Goal: Use online tool/utility: Utilize a website feature to perform a specific function

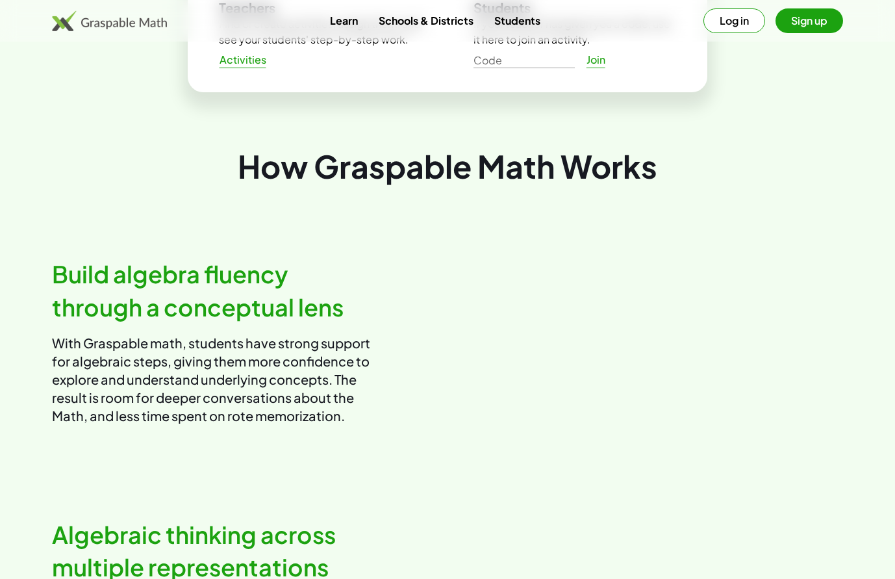
scroll to position [521, 0]
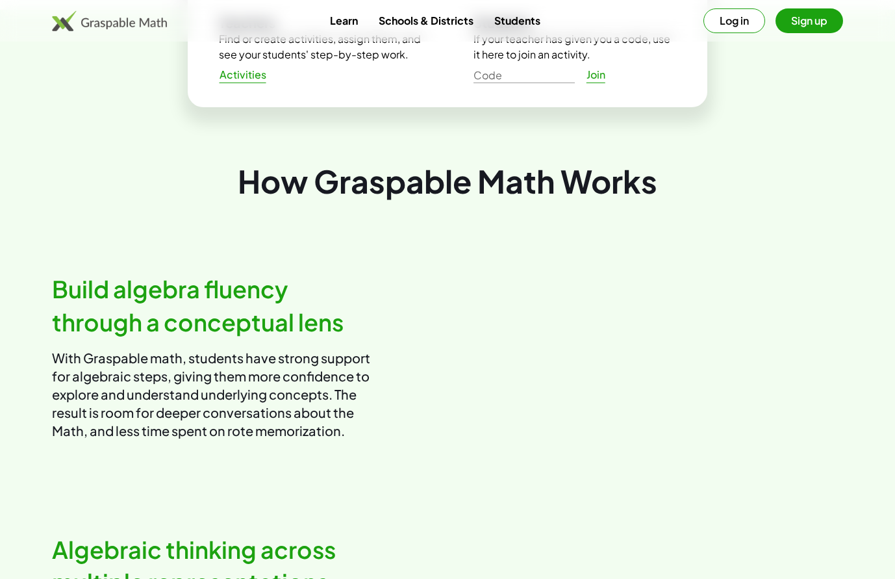
click at [820, 27] on button "Sign up" at bounding box center [810, 20] width 68 height 25
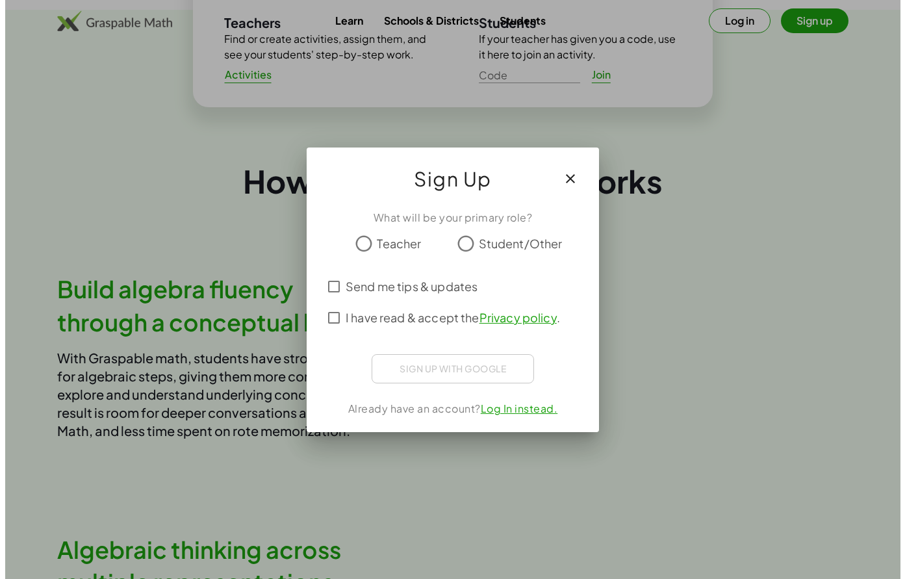
scroll to position [0, 0]
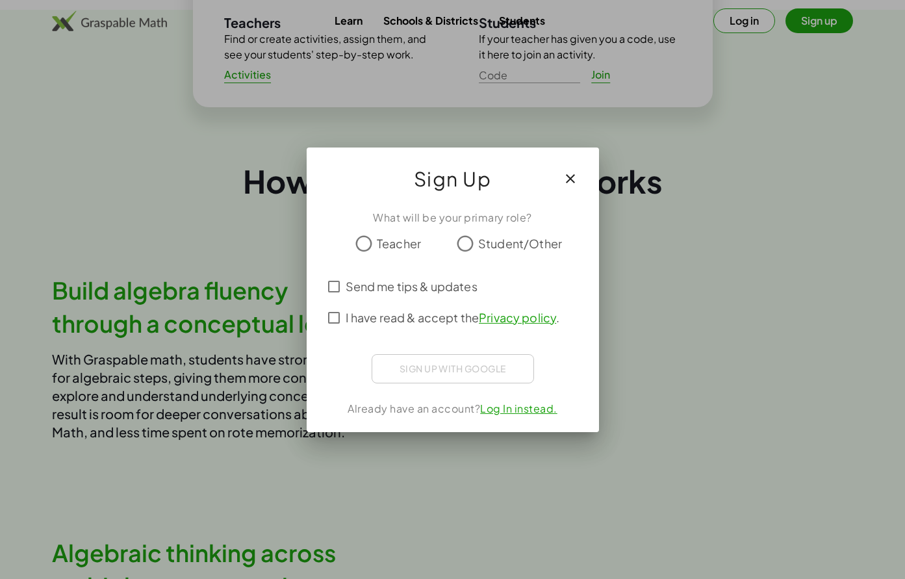
click at [409, 240] on span "Teacher" at bounding box center [399, 244] width 44 height 18
click at [487, 366] on div "Sign up with Google Acceder con Google Acceder con Google. Se abre en una pesta…" at bounding box center [453, 368] width 162 height 29
click at [586, 170] on div "Sign Up" at bounding box center [453, 173] width 292 height 52
click at [574, 172] on icon "button" at bounding box center [571, 179] width 16 height 16
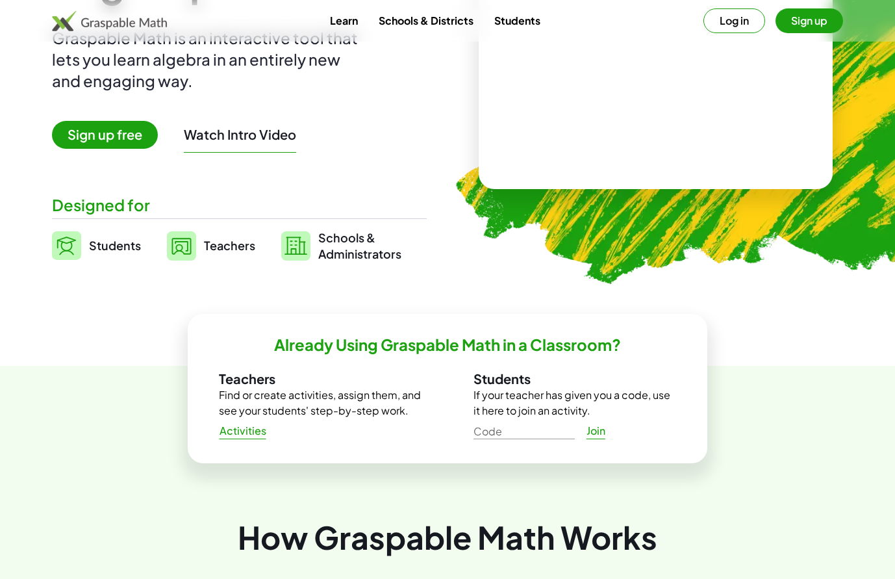
scroll to position [66, 0]
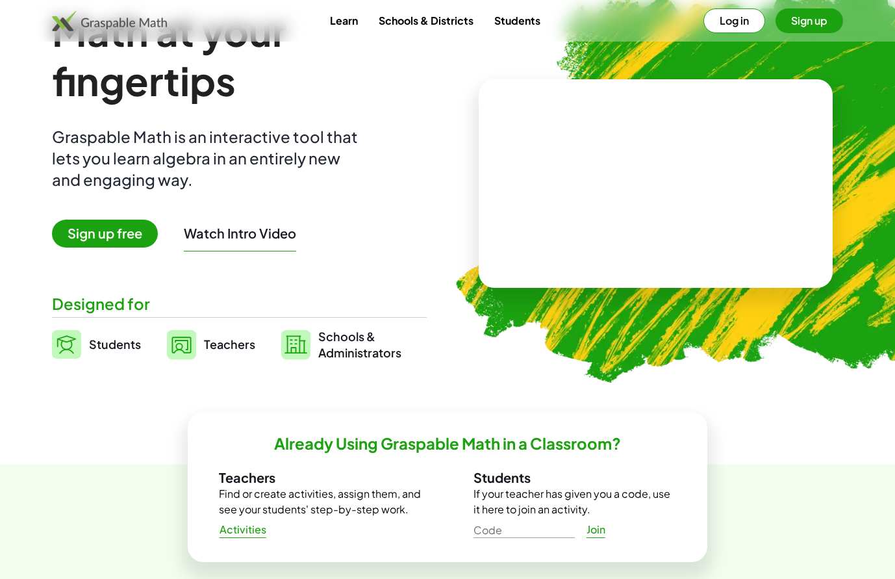
click at [112, 300] on div "Designed for" at bounding box center [239, 303] width 375 height 21
click at [120, 347] on span "Students" at bounding box center [115, 344] width 52 height 15
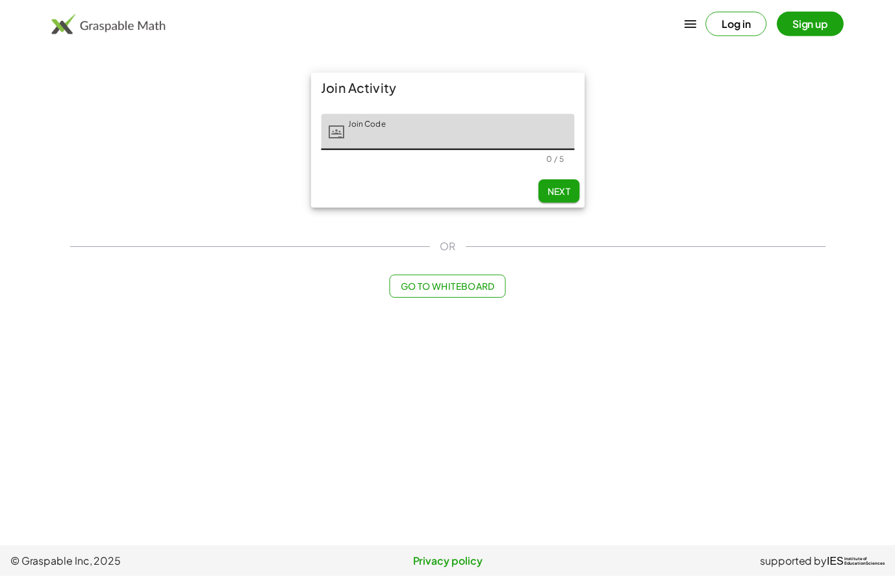
scroll to position [66, 0]
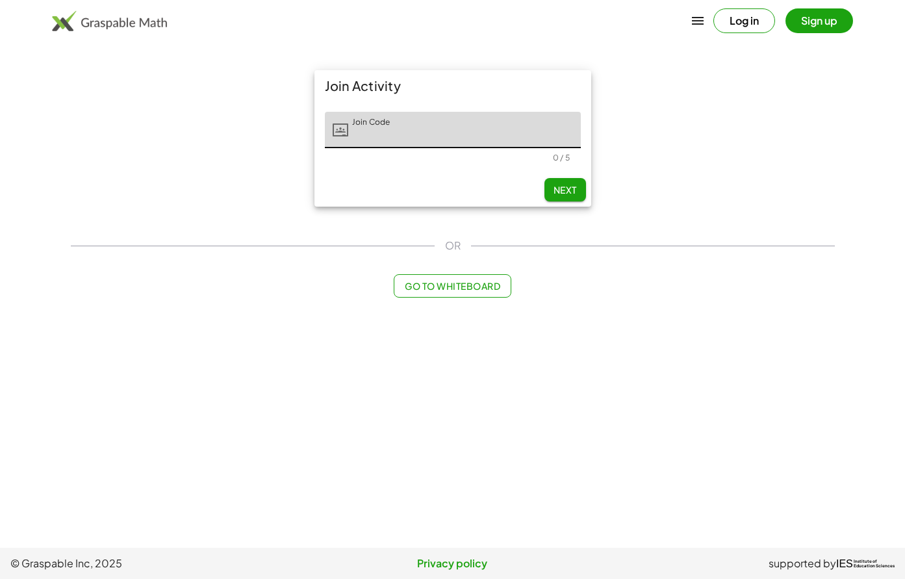
click at [493, 283] on span "Go to Whiteboard" at bounding box center [453, 286] width 96 height 12
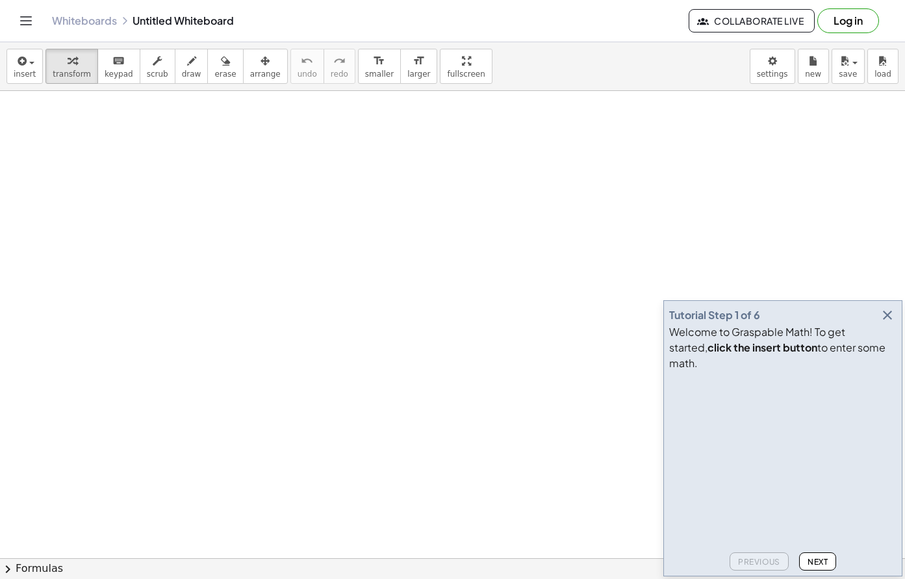
click at [888, 323] on icon "button" at bounding box center [888, 315] width 16 height 16
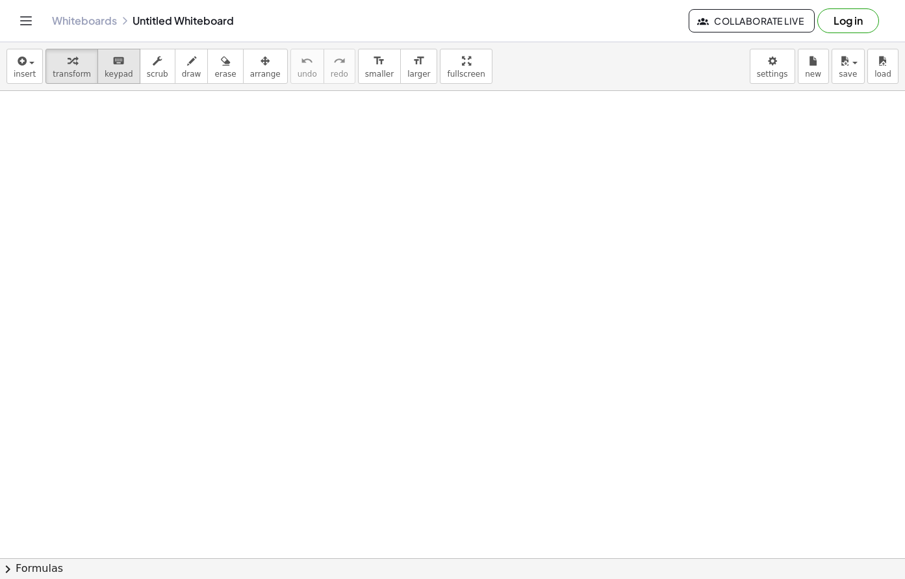
click at [115, 79] on button "keyboard keypad" at bounding box center [118, 66] width 43 height 35
click at [116, 66] on div "keyboard" at bounding box center [119, 61] width 29 height 16
click at [26, 76] on span "insert" at bounding box center [25, 74] width 22 height 9
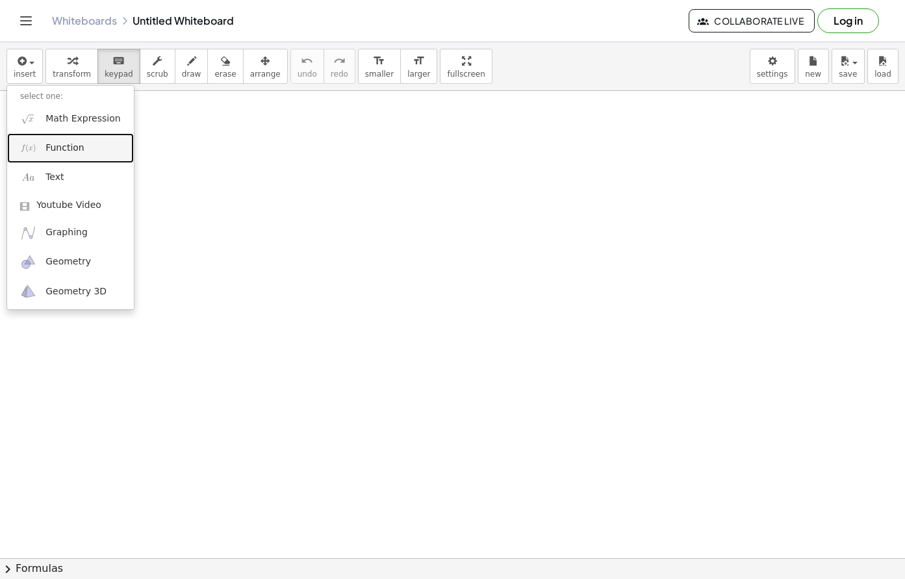
click at [85, 146] on link "Function" at bounding box center [70, 147] width 127 height 29
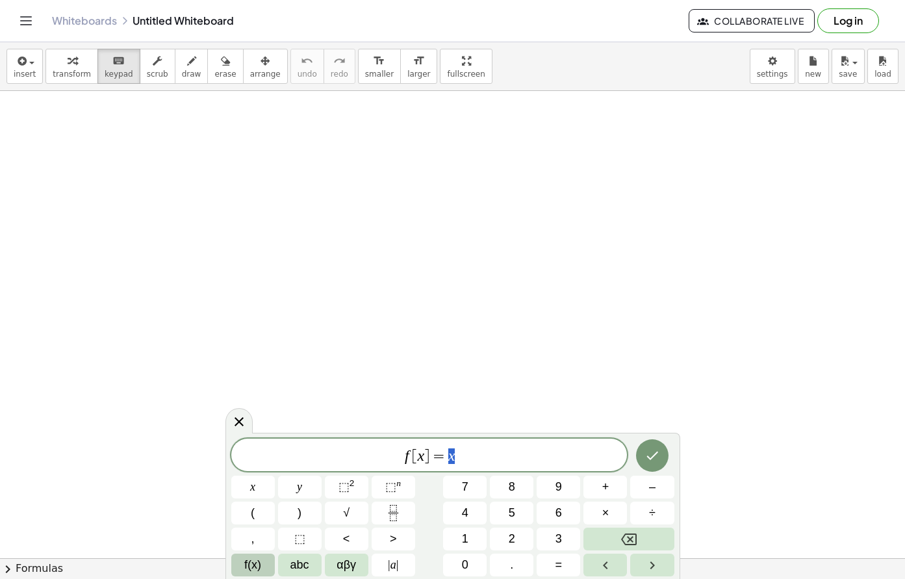
click at [260, 561] on span "f(x)" at bounding box center [252, 565] width 17 height 18
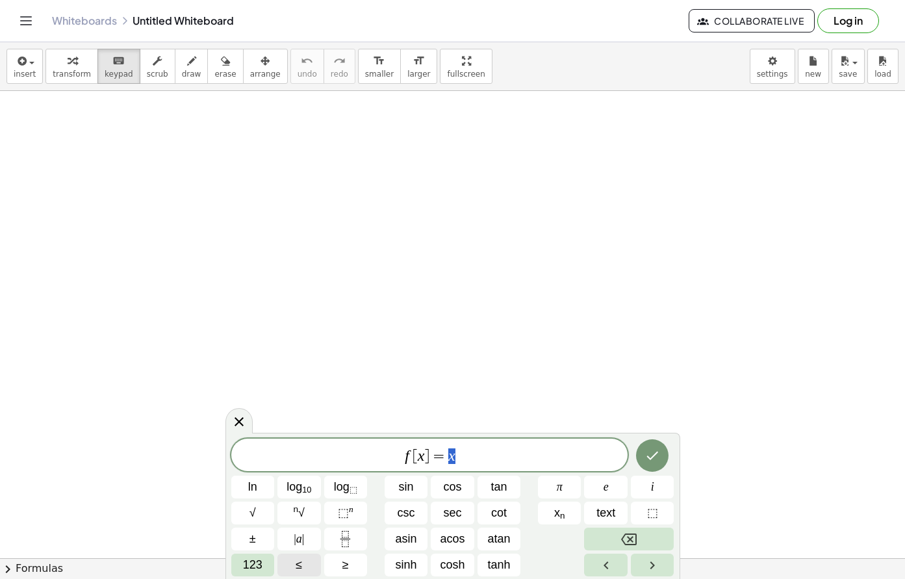
click at [260, 561] on span "123" at bounding box center [252, 565] width 19 height 18
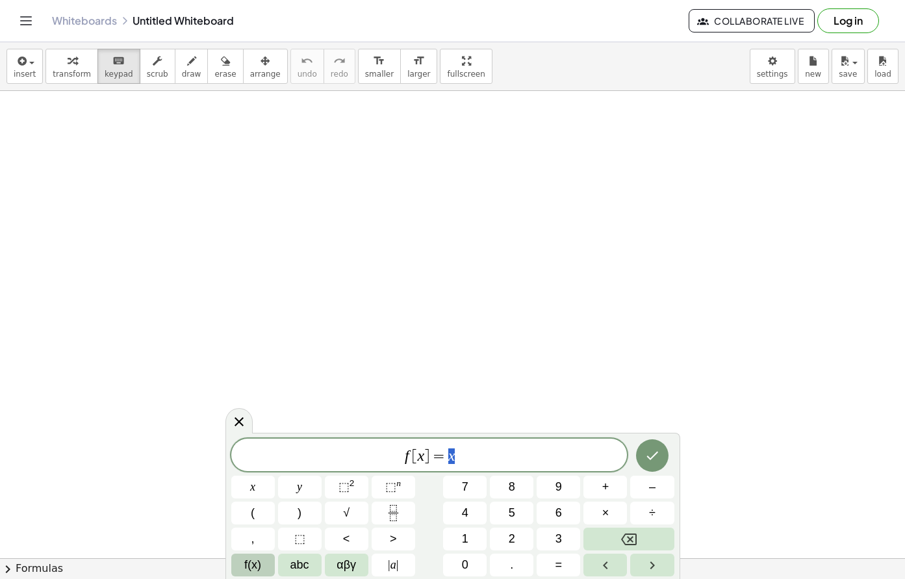
click at [260, 561] on span "f(x)" at bounding box center [252, 565] width 17 height 18
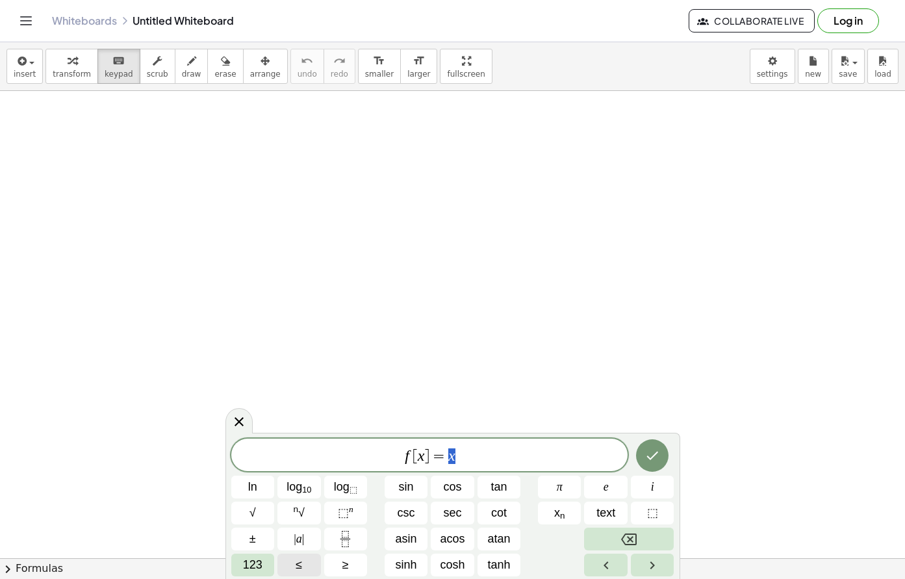
click at [260, 561] on span "123" at bounding box center [252, 565] width 19 height 18
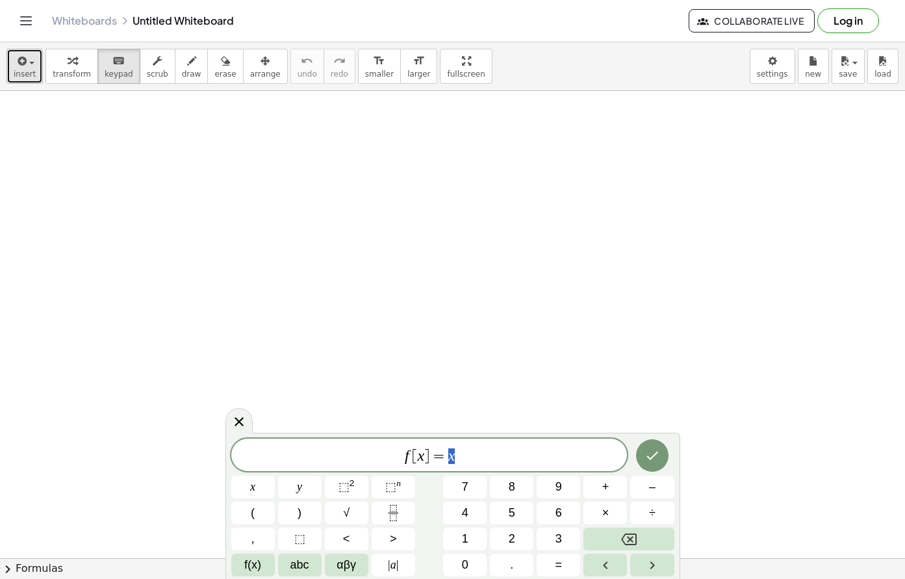
click at [29, 55] on div "button" at bounding box center [25, 61] width 22 height 16
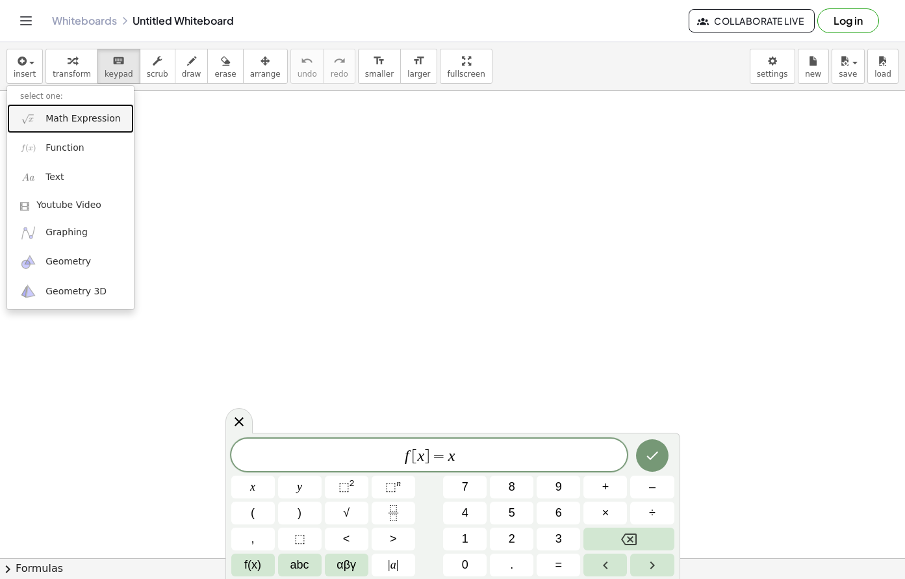
click at [110, 119] on span "Math Expression" at bounding box center [82, 118] width 75 height 13
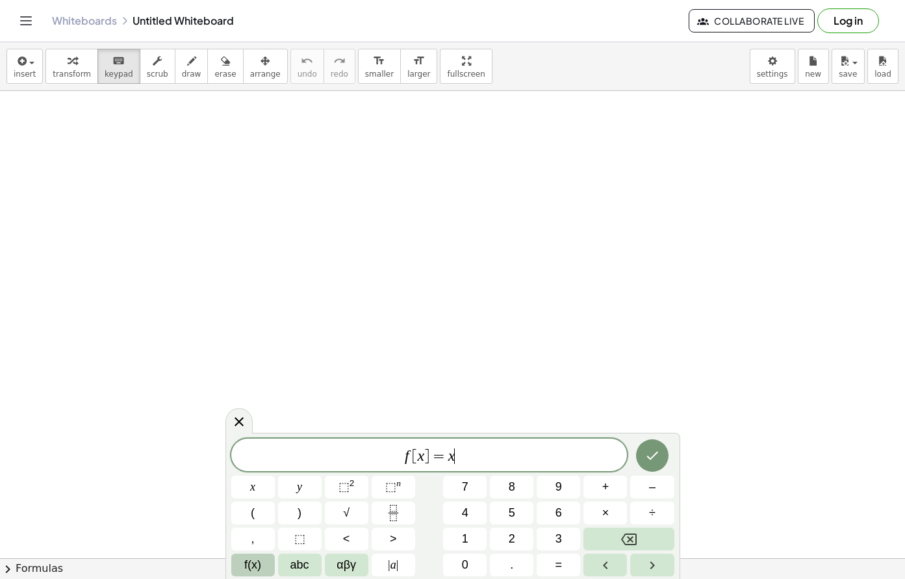
click at [259, 562] on span "f(x)" at bounding box center [252, 565] width 17 height 18
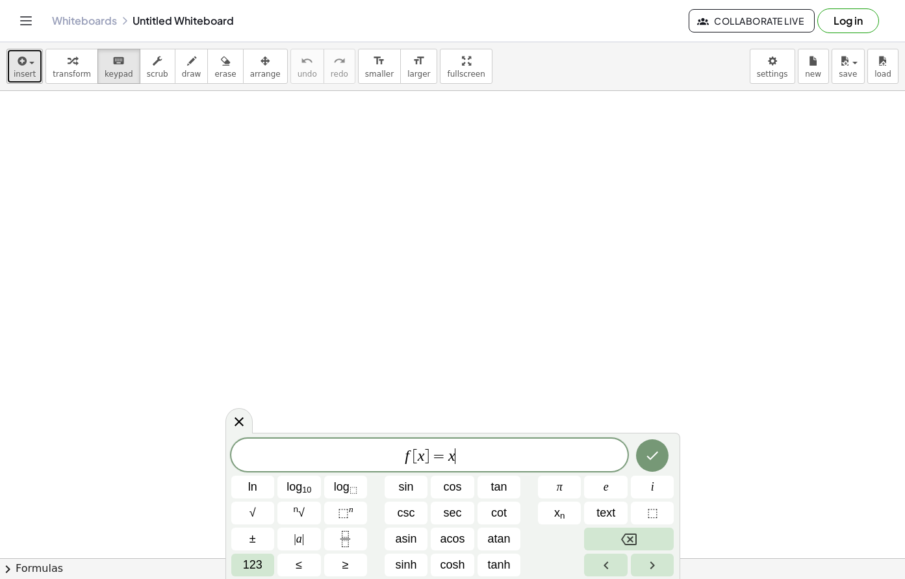
click at [20, 63] on icon "button" at bounding box center [21, 61] width 12 height 16
